Goal: Information Seeking & Learning: Learn about a topic

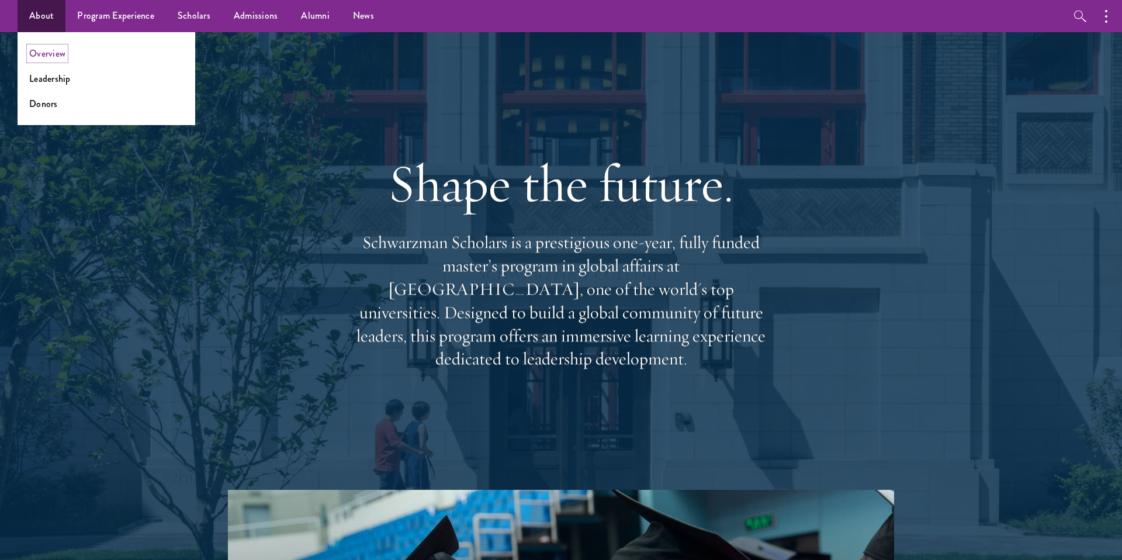
click at [60, 58] on link "Overview" at bounding box center [47, 53] width 36 height 13
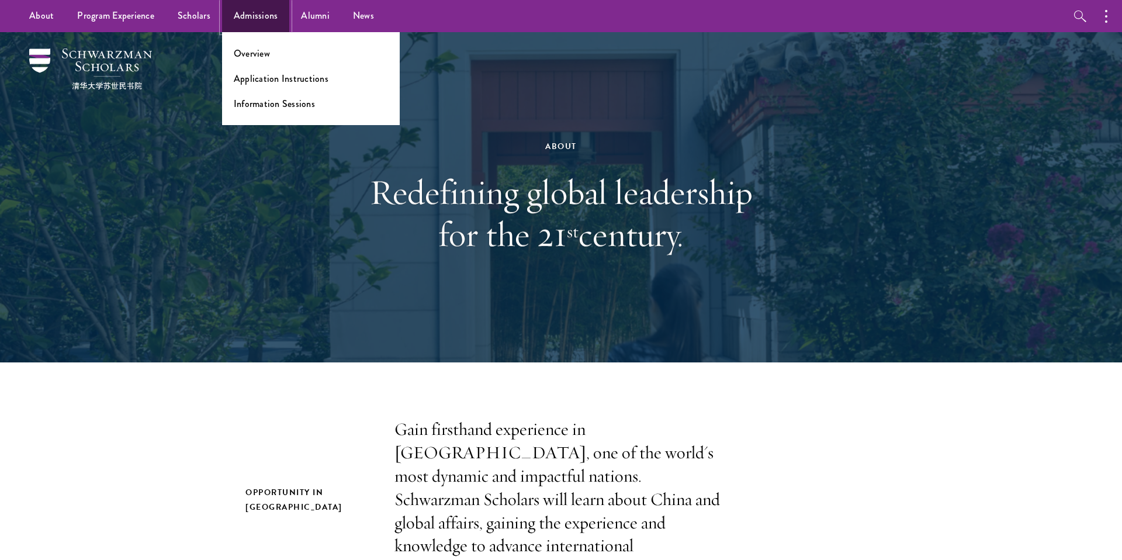
click at [240, 15] on link "Admissions" at bounding box center [256, 16] width 68 height 32
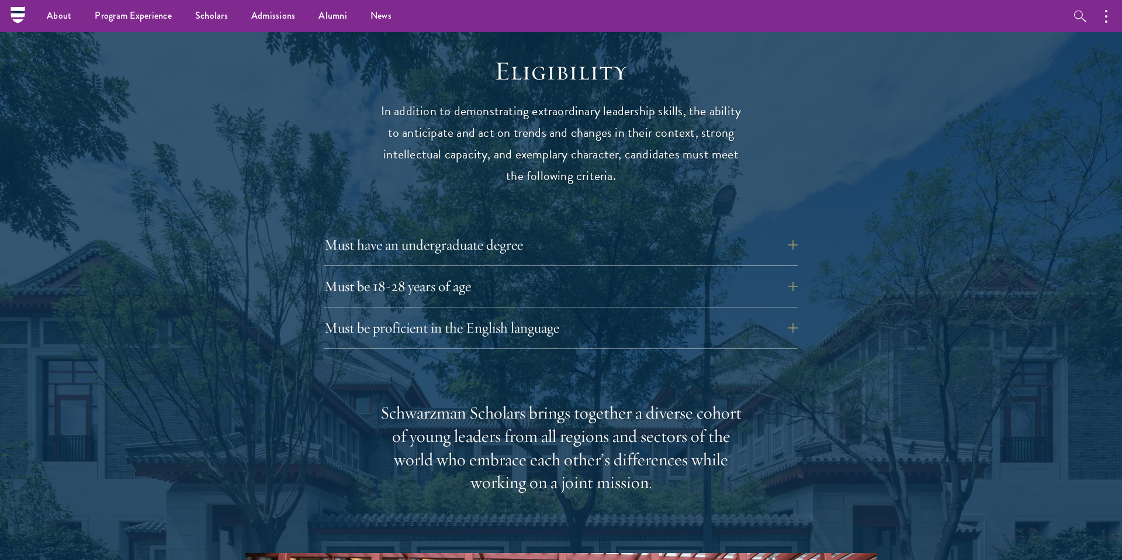
scroll to position [1380, 0]
